Goal: Task Accomplishment & Management: Use online tool/utility

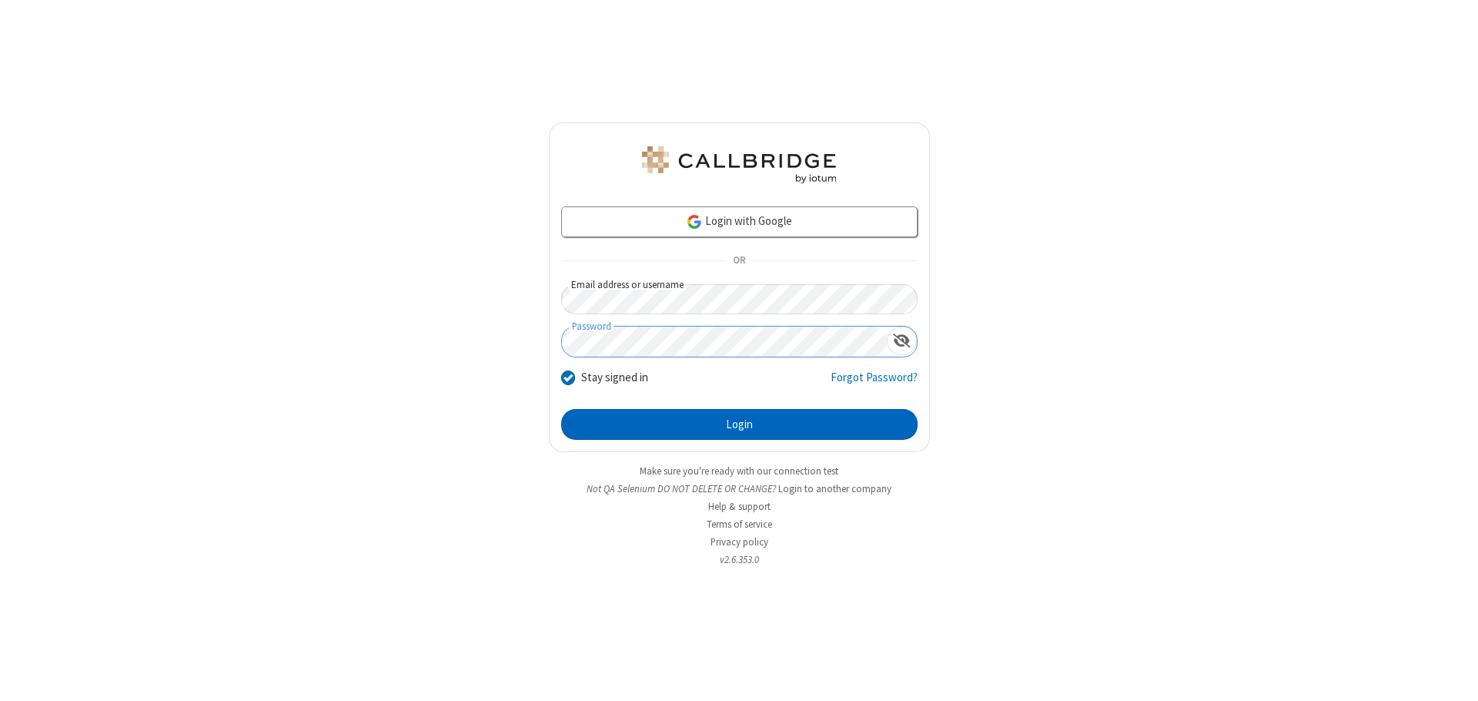
click at [739, 424] on button "Login" at bounding box center [739, 424] width 356 height 31
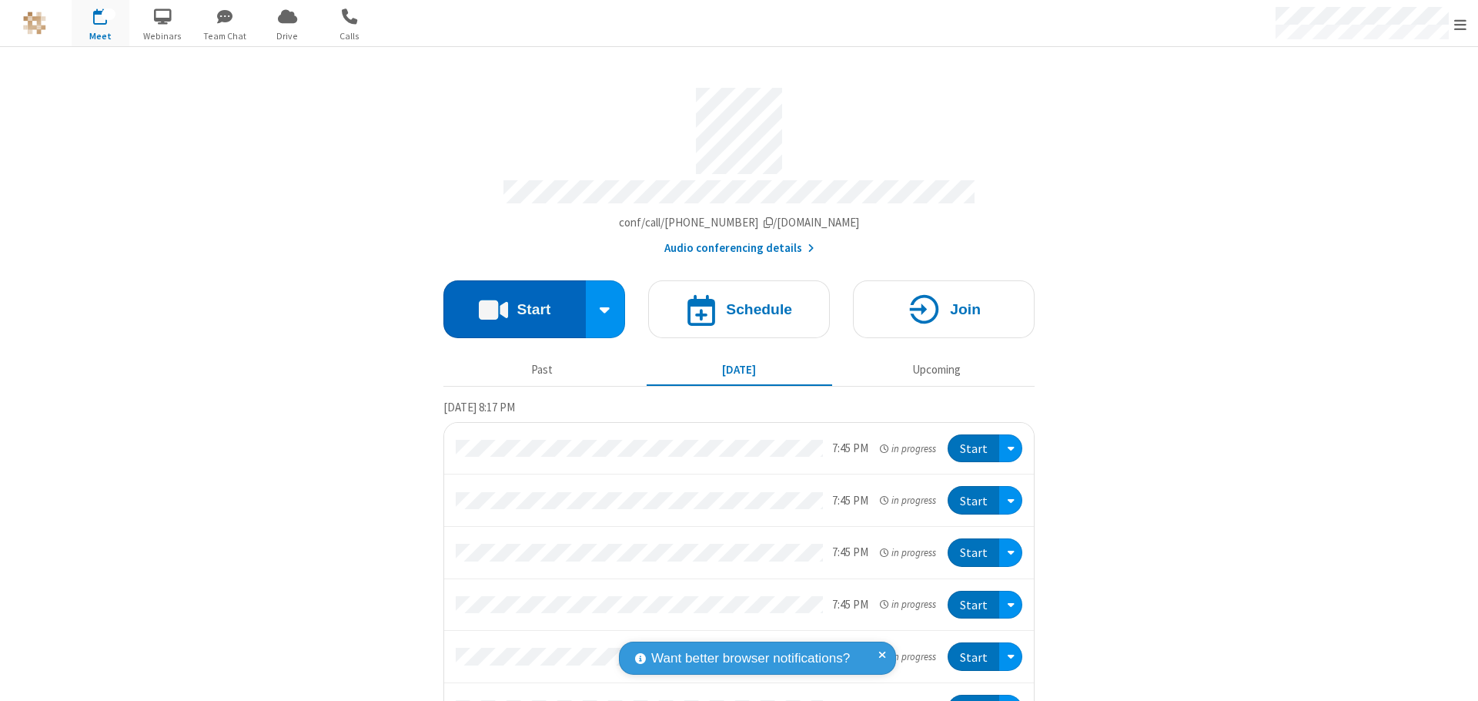
click at [508, 302] on button "Start" at bounding box center [514, 309] width 142 height 58
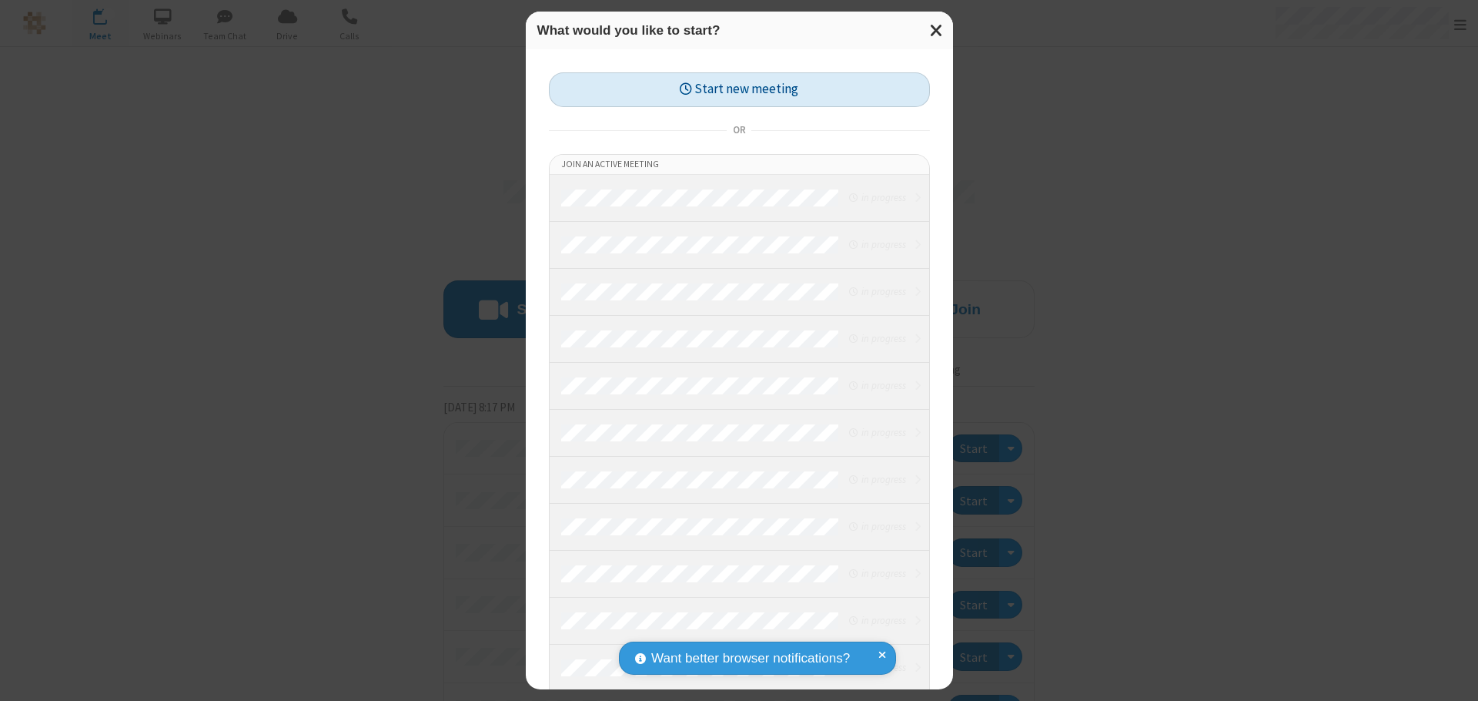
click at [739, 89] on button "Start new meeting" at bounding box center [739, 89] width 381 height 35
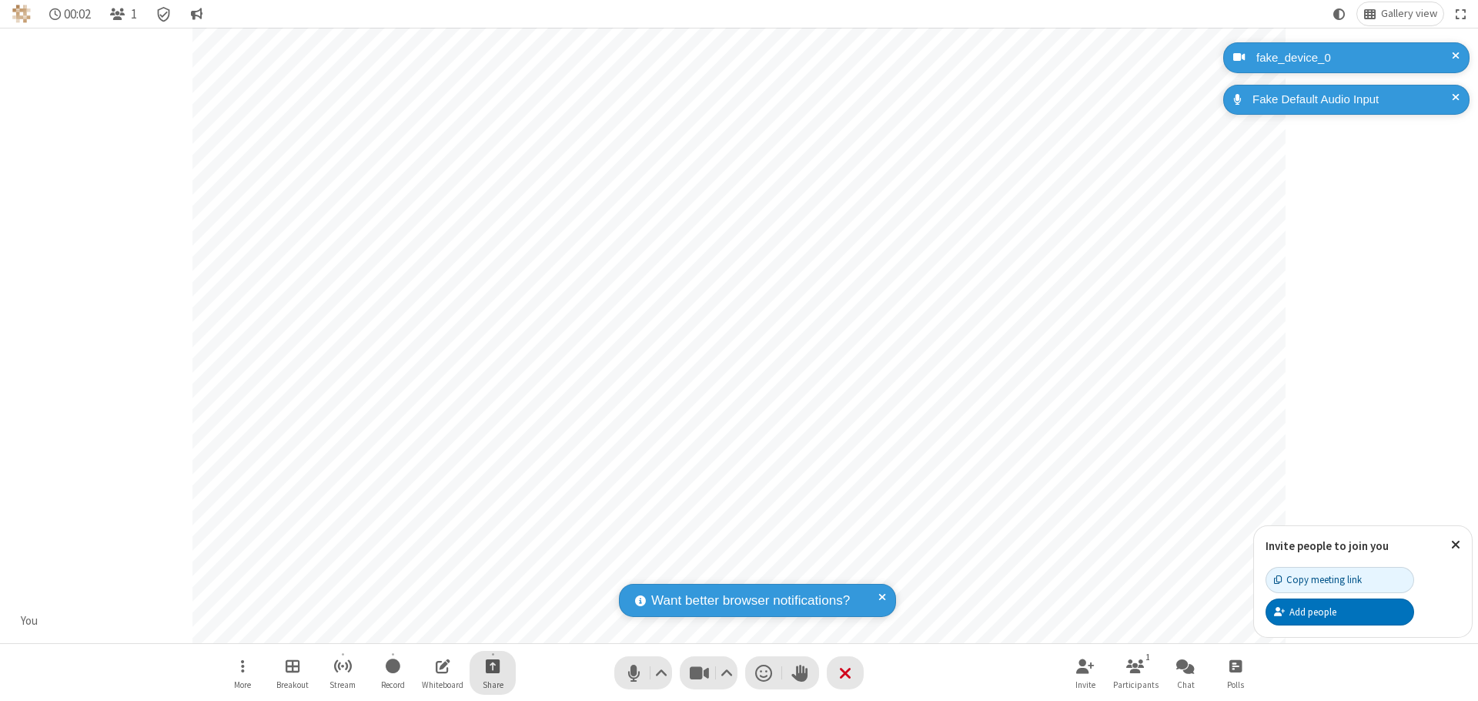
click at [493, 665] on span "Start sharing" at bounding box center [493, 665] width 15 height 19
click at [430, 628] on span "Share my screen" at bounding box center [431, 629] width 18 height 13
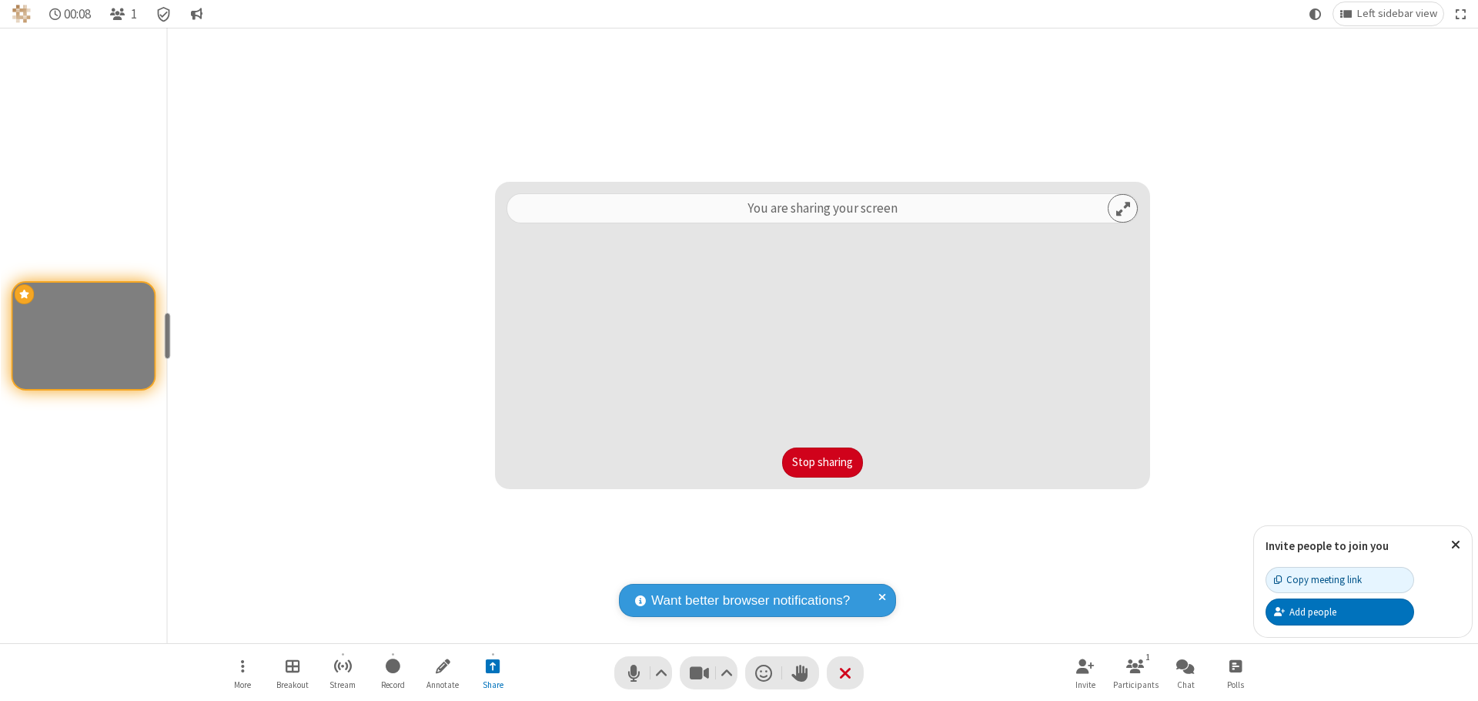
click at [822, 462] on button "Stop sharing" at bounding box center [822, 462] width 81 height 31
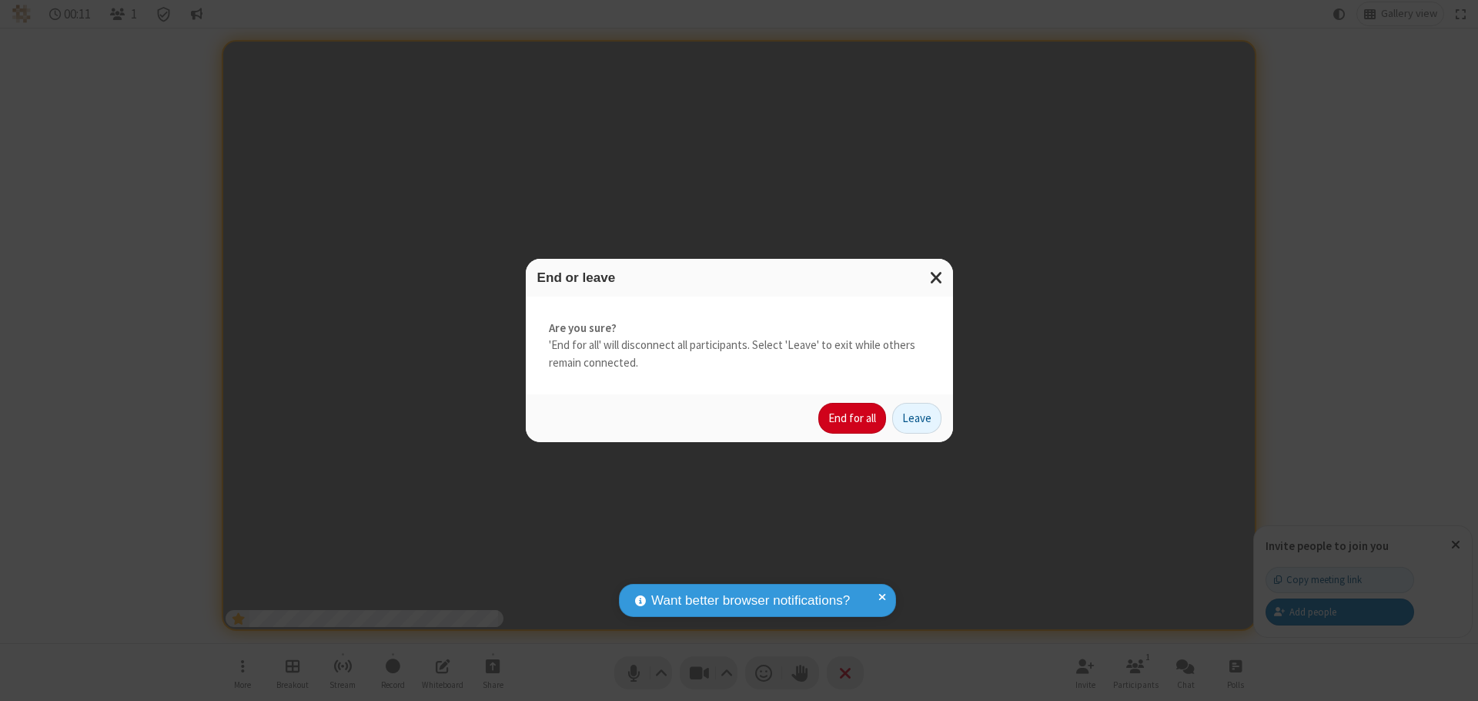
click at [853, 418] on button "End for all" at bounding box center [852, 418] width 68 height 31
